Goal: Task Accomplishment & Management: Use online tool/utility

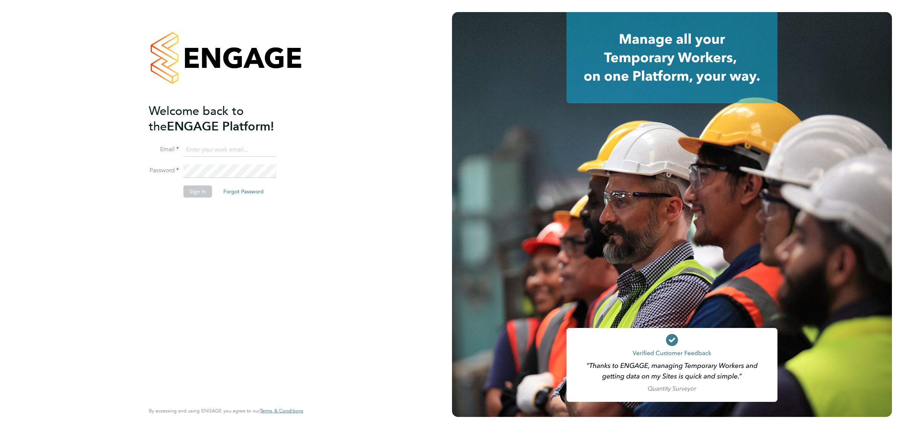
type input "bperkin@psrsolutions.co.uk"
click at [199, 191] on button "Sign In" at bounding box center [197, 191] width 29 height 12
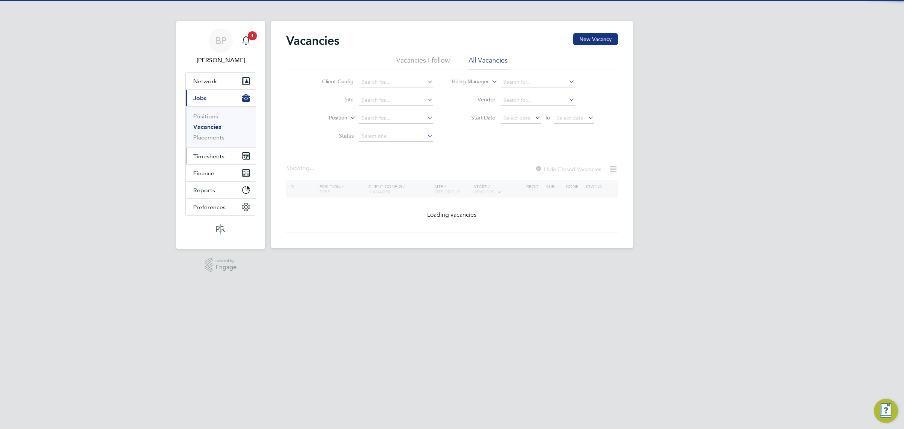
click at [209, 157] on span "Timesheets" at bounding box center [208, 156] width 31 height 7
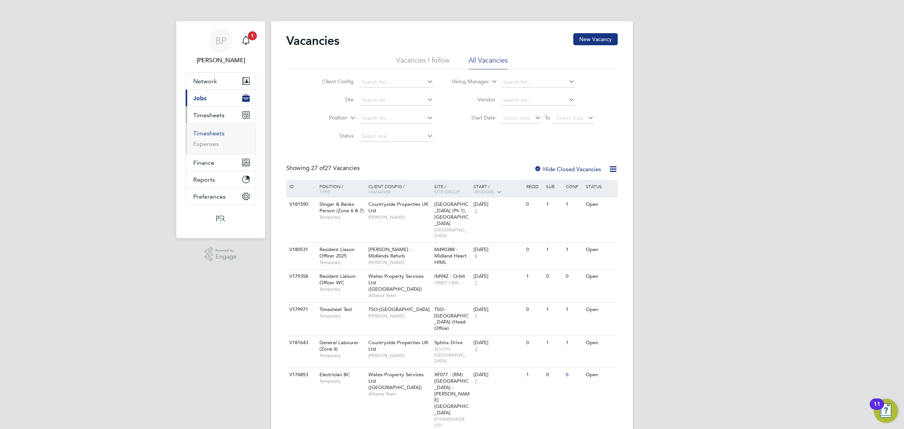
click at [213, 134] on link "Timesheets" at bounding box center [208, 133] width 31 height 7
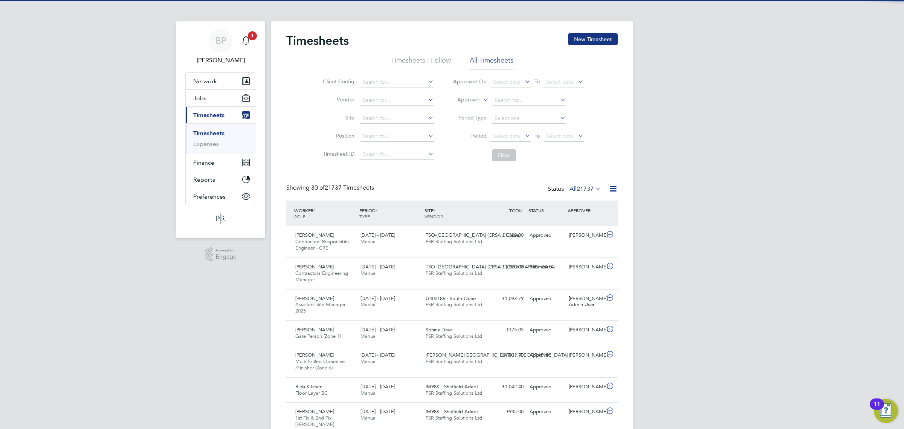
click at [612, 189] on icon at bounding box center [612, 188] width 9 height 9
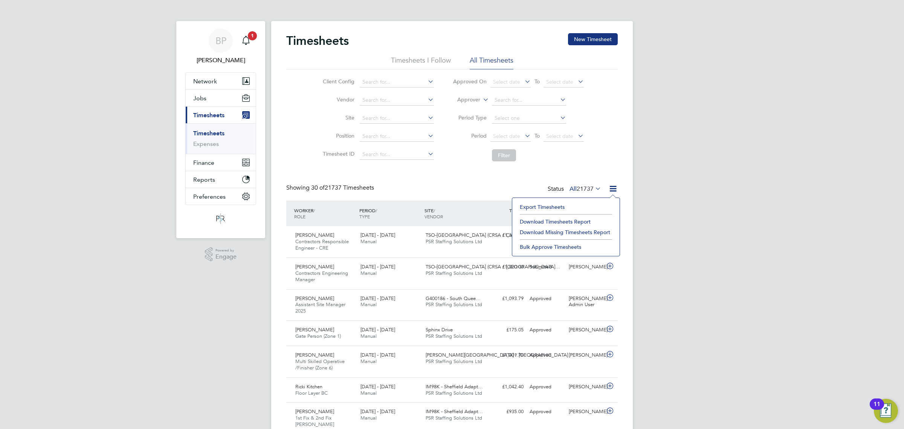
click at [546, 205] on li "Export Timesheets" at bounding box center [566, 207] width 100 height 11
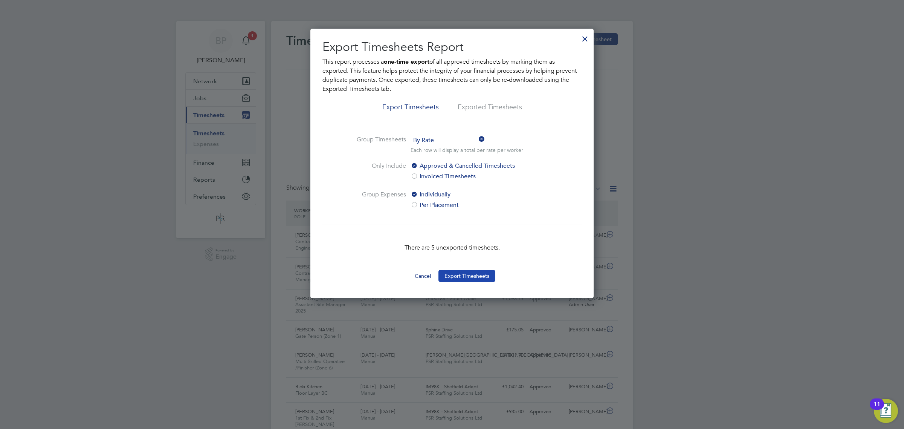
click at [478, 273] on button "Export Timesheets" at bounding box center [466, 276] width 57 height 12
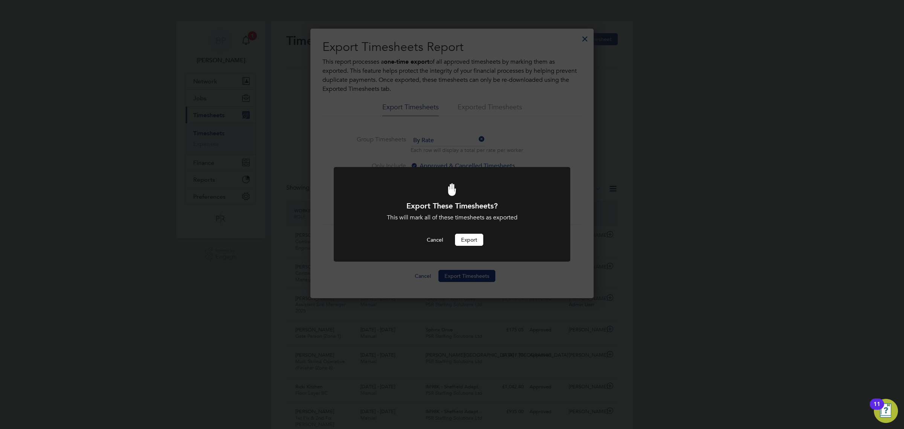
click at [470, 240] on button "Export" at bounding box center [469, 240] width 28 height 12
